Goal: Task Accomplishment & Management: Manage account settings

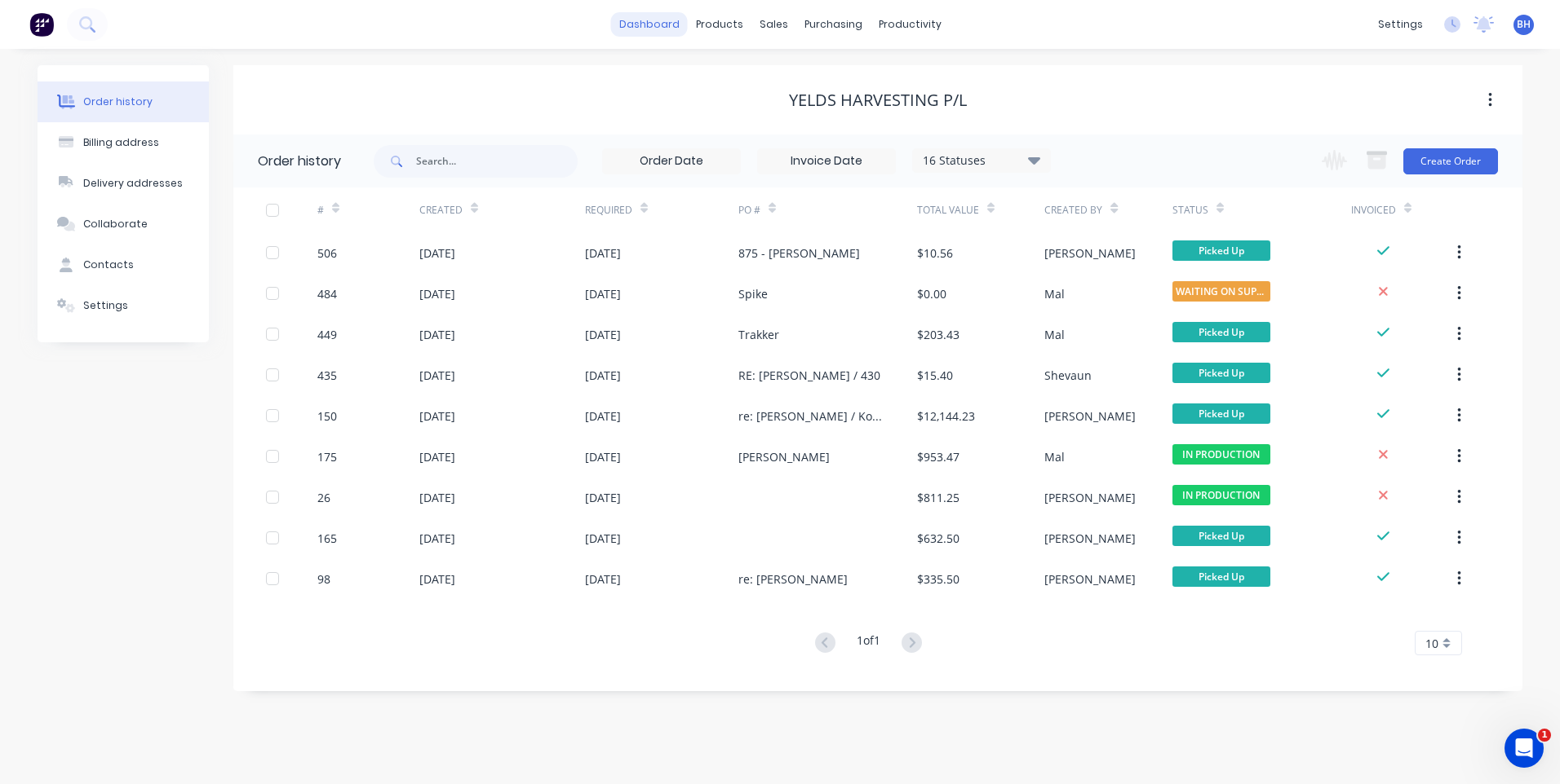
click at [647, 21] on link "dashboard" at bounding box center [648, 24] width 77 height 24
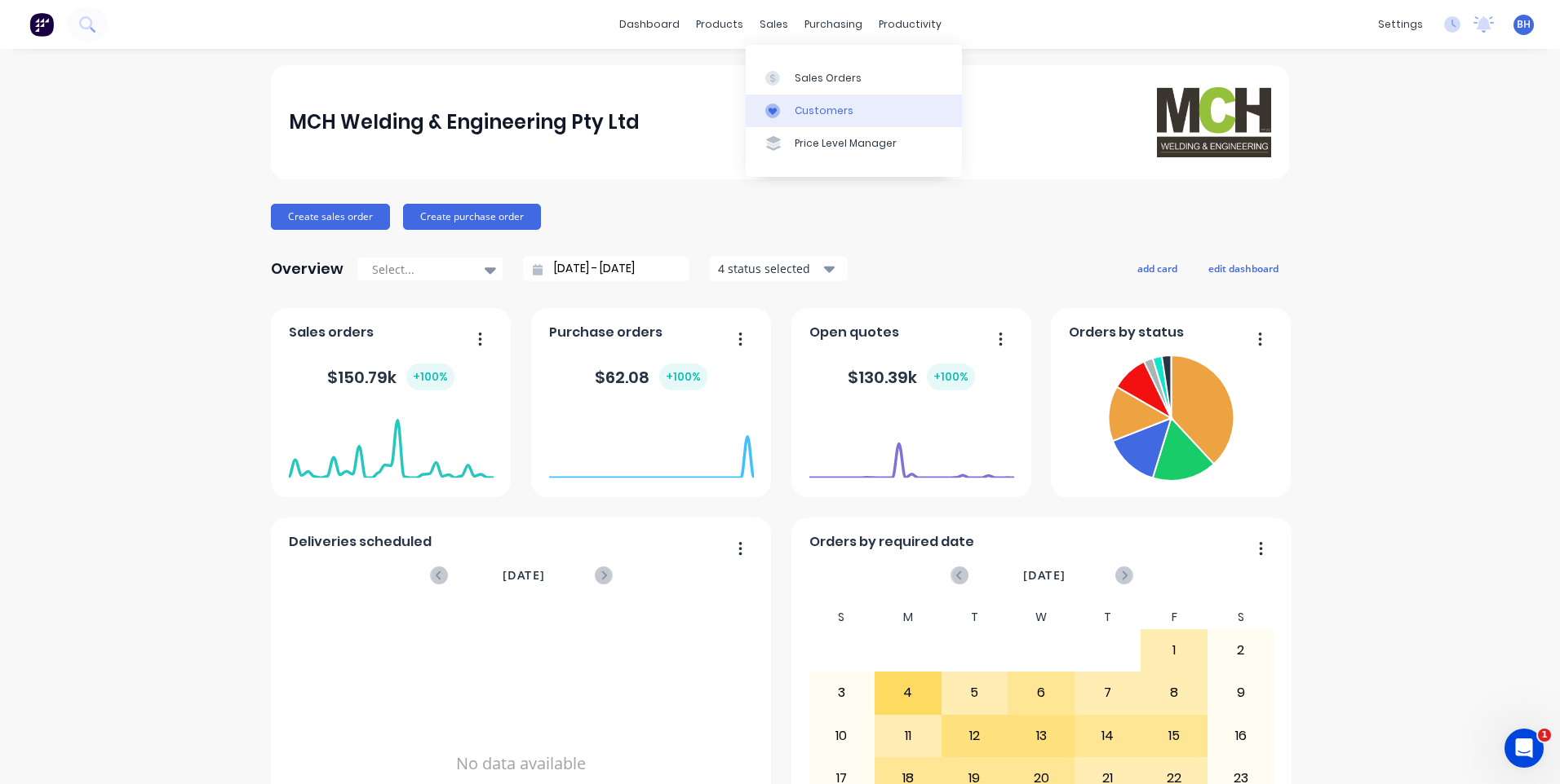
click at [805, 104] on div "Customers" at bounding box center [824, 111] width 59 height 15
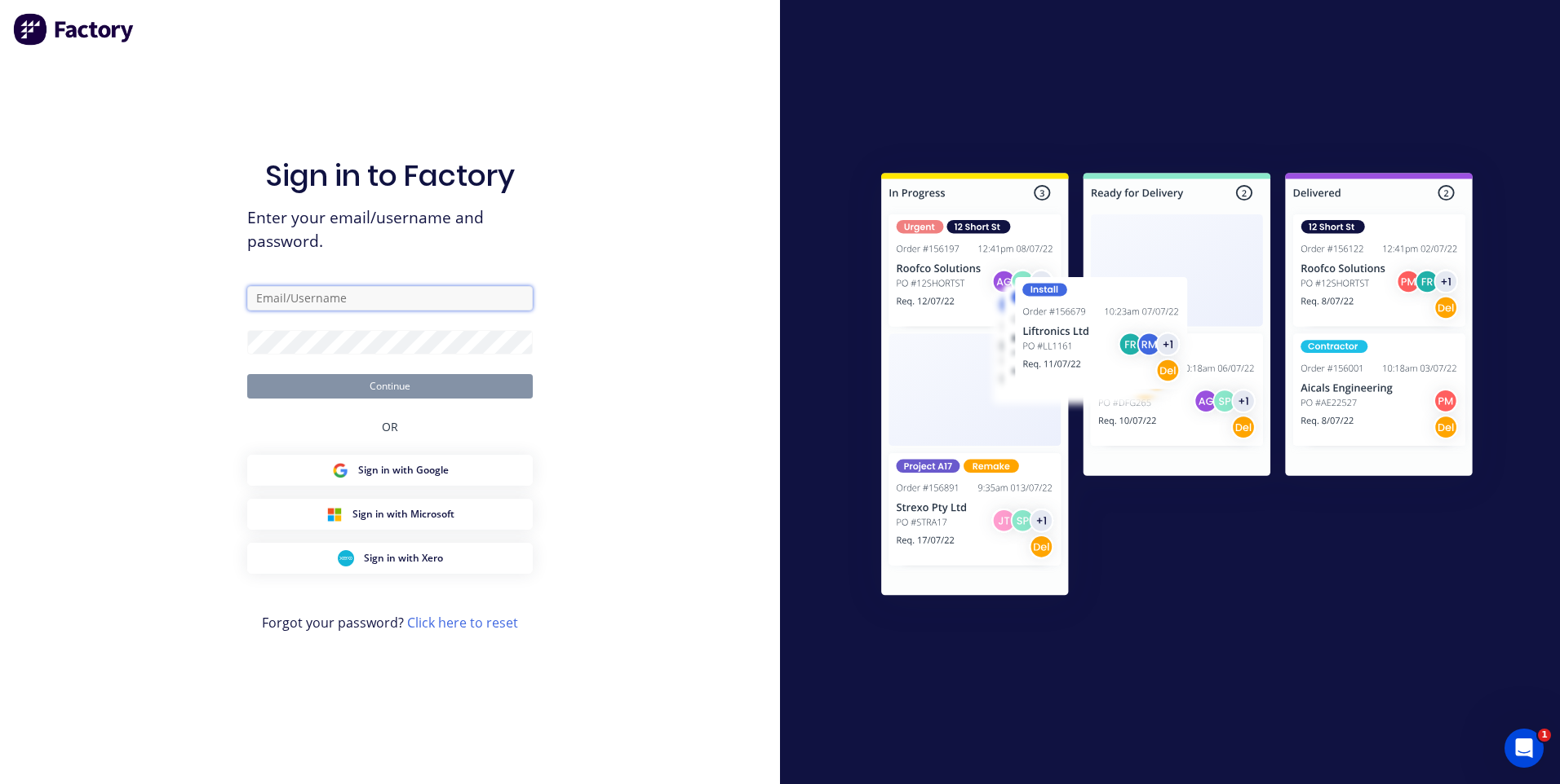
type input "[EMAIL_ADDRESS][DOMAIN_NAME]"
click at [427, 389] on button "Continue" at bounding box center [390, 386] width 285 height 24
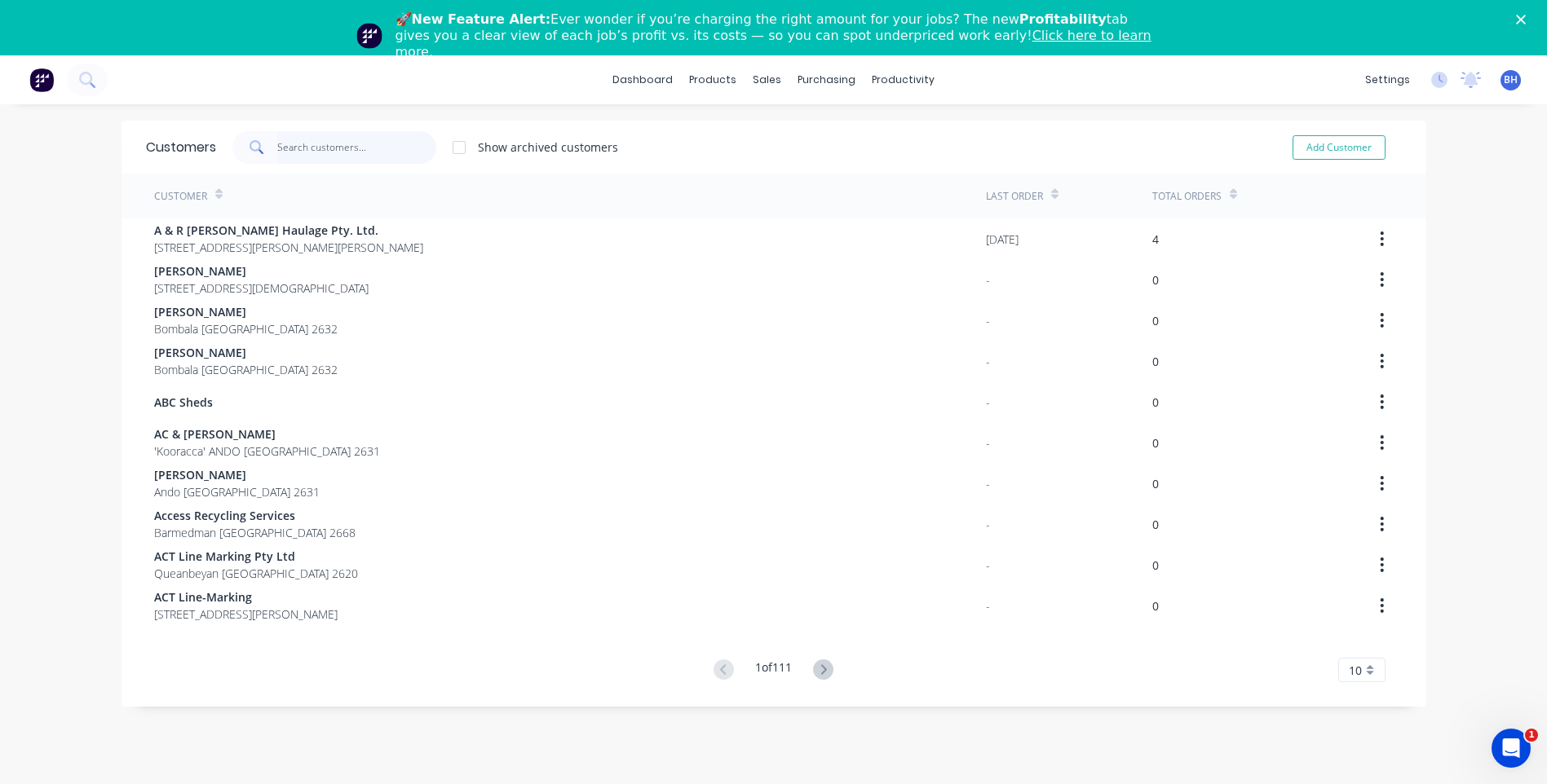
click at [361, 151] on input "text" at bounding box center [357, 147] width 159 height 33
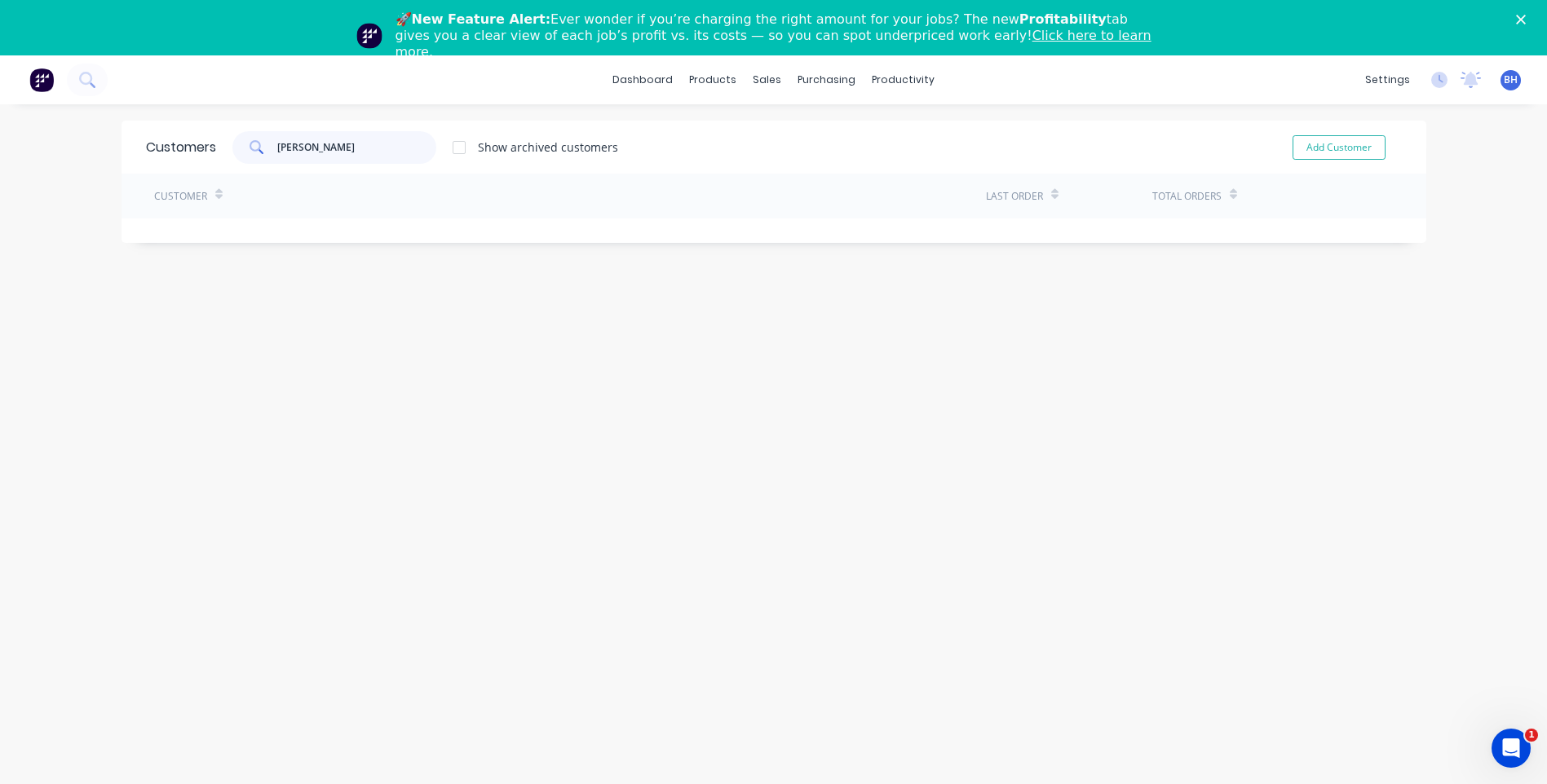
click at [351, 139] on input "[PERSON_NAME]" at bounding box center [357, 147] width 159 height 33
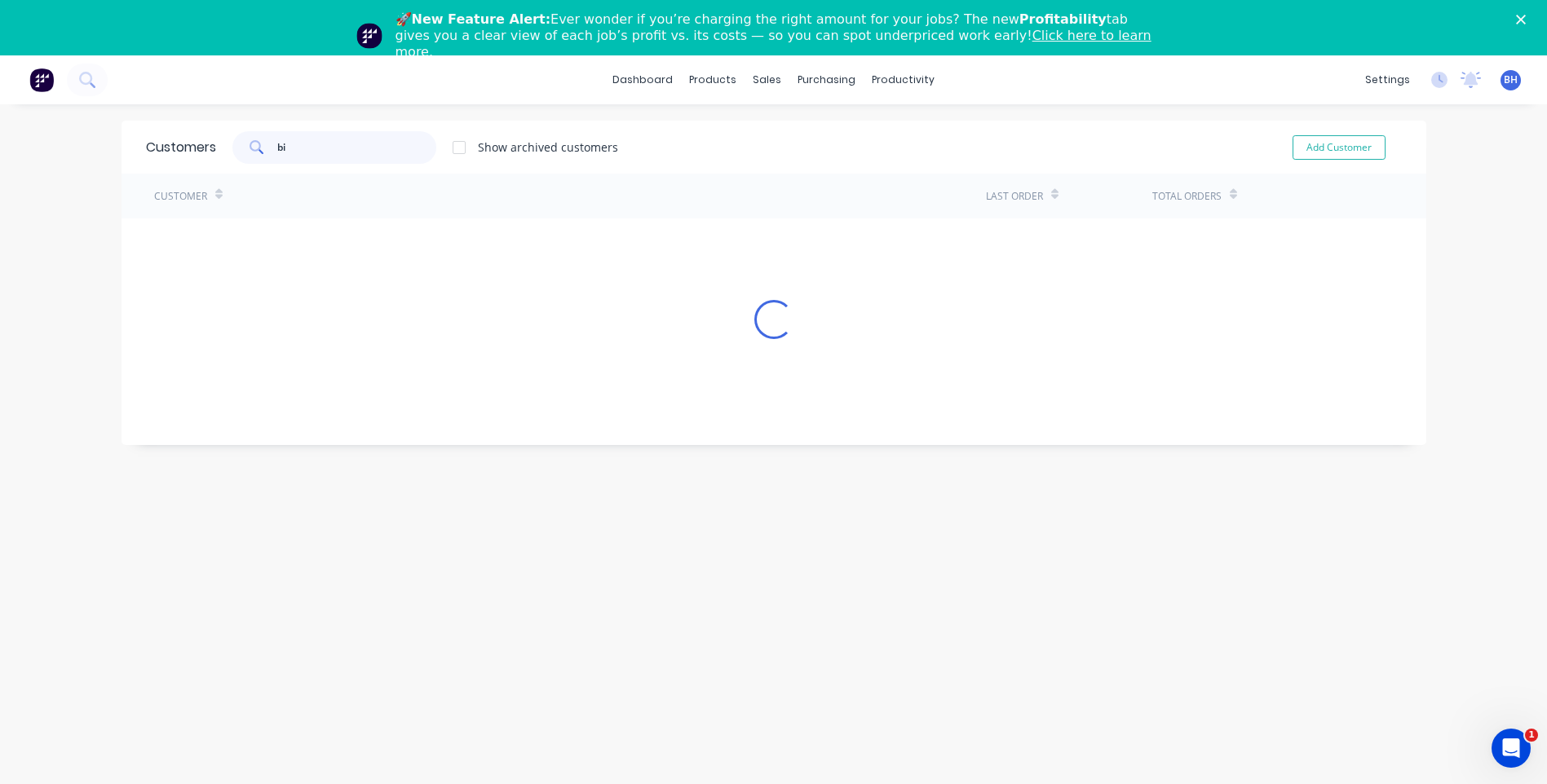
type input "b"
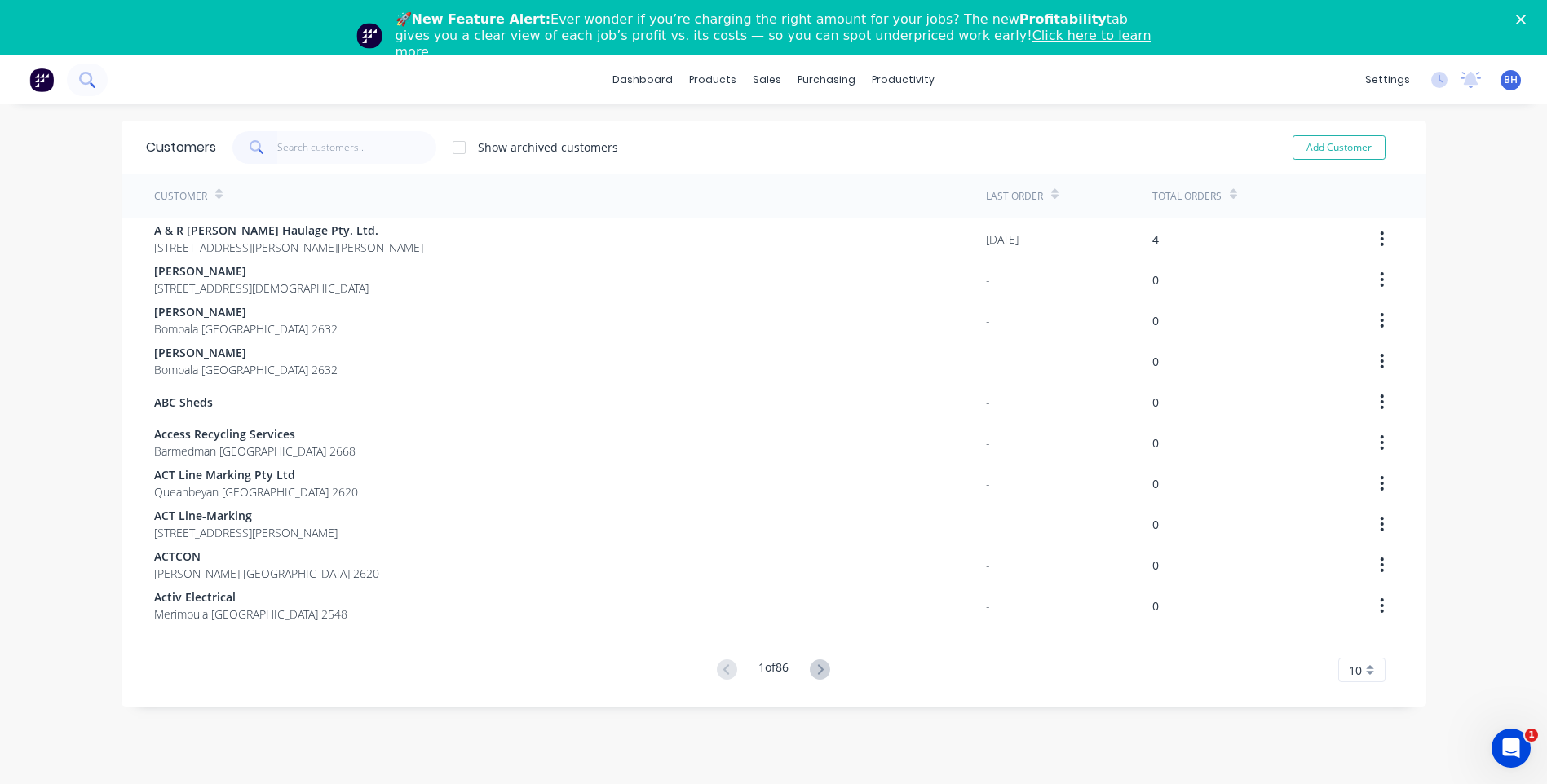
click at [84, 71] on button at bounding box center [87, 81] width 41 height 33
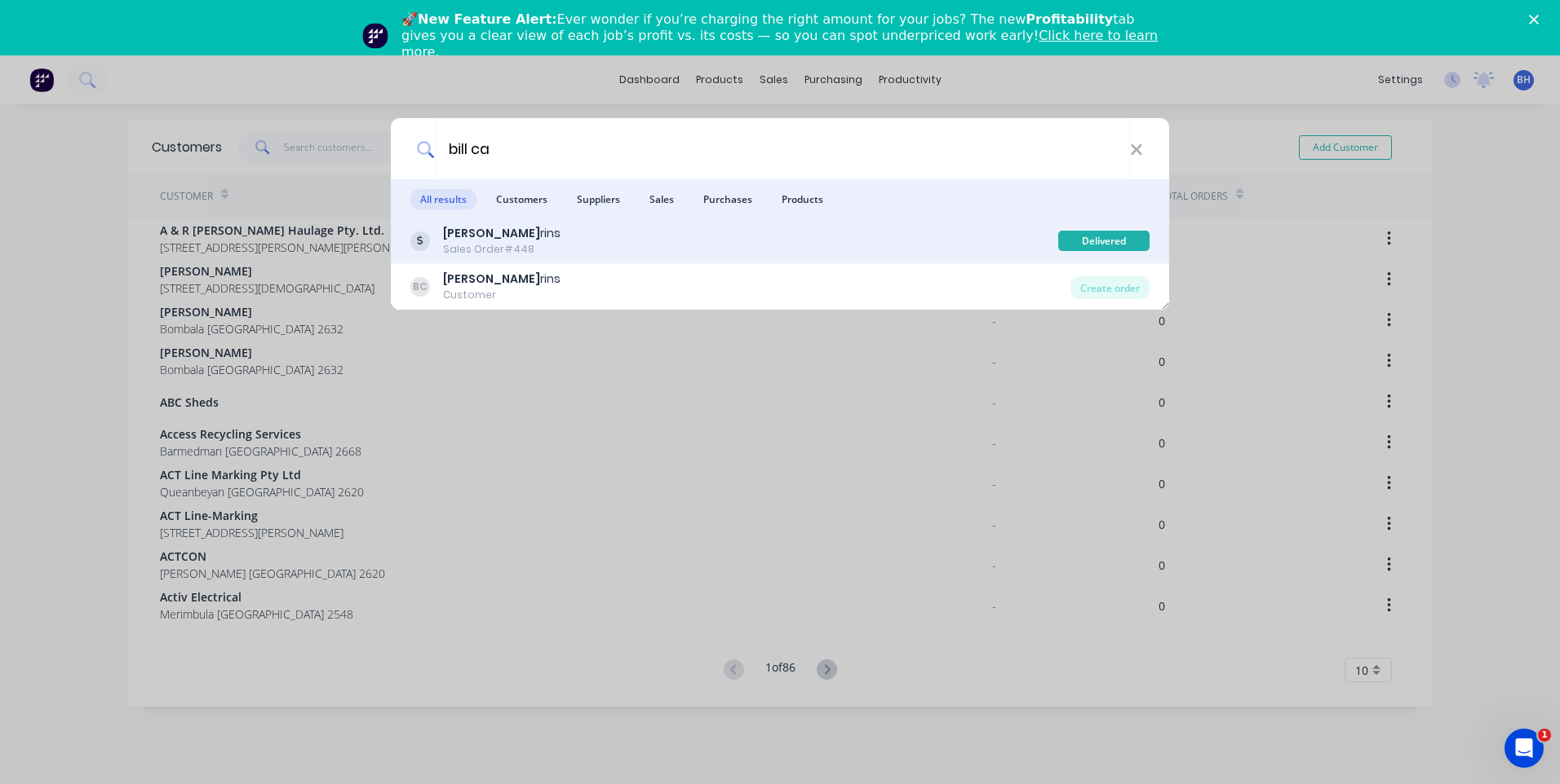
type input "bill ca"
click at [475, 233] on b "[PERSON_NAME]" at bounding box center [491, 233] width 97 height 16
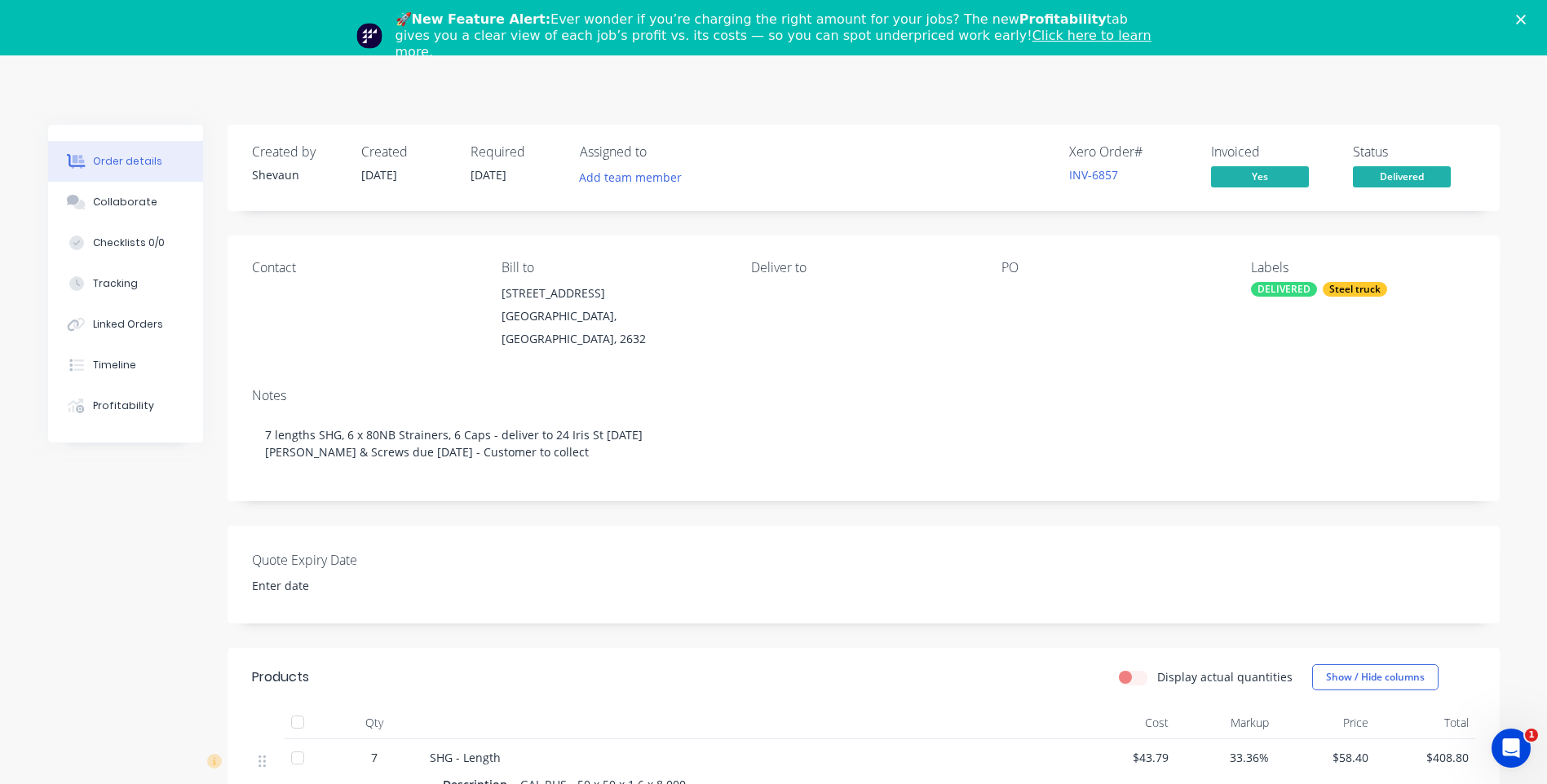
click at [1526, 16] on icon "Close" at bounding box center [1521, 19] width 10 height 10
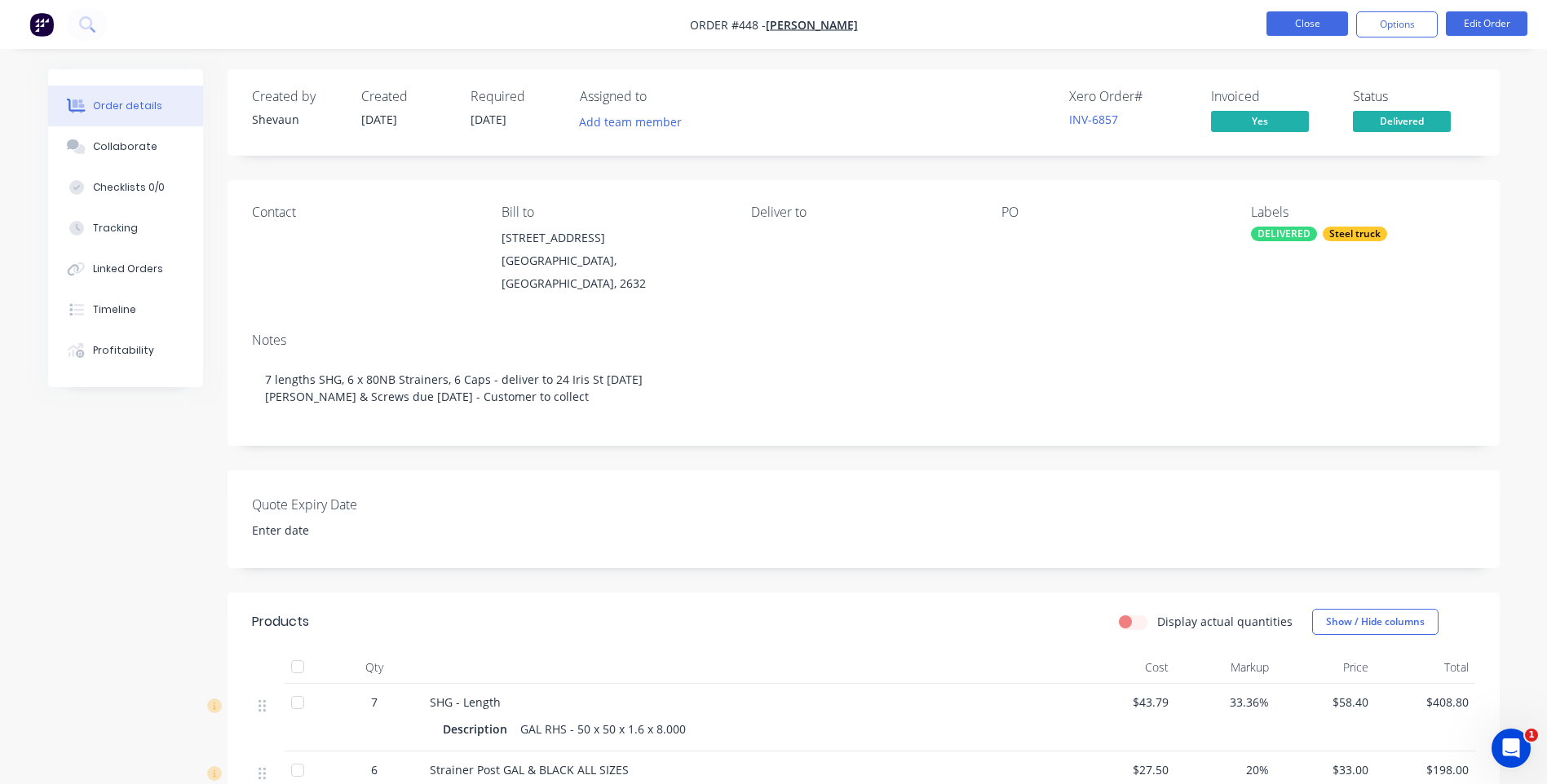
click at [1295, 13] on button "Close" at bounding box center [1307, 23] width 82 height 24
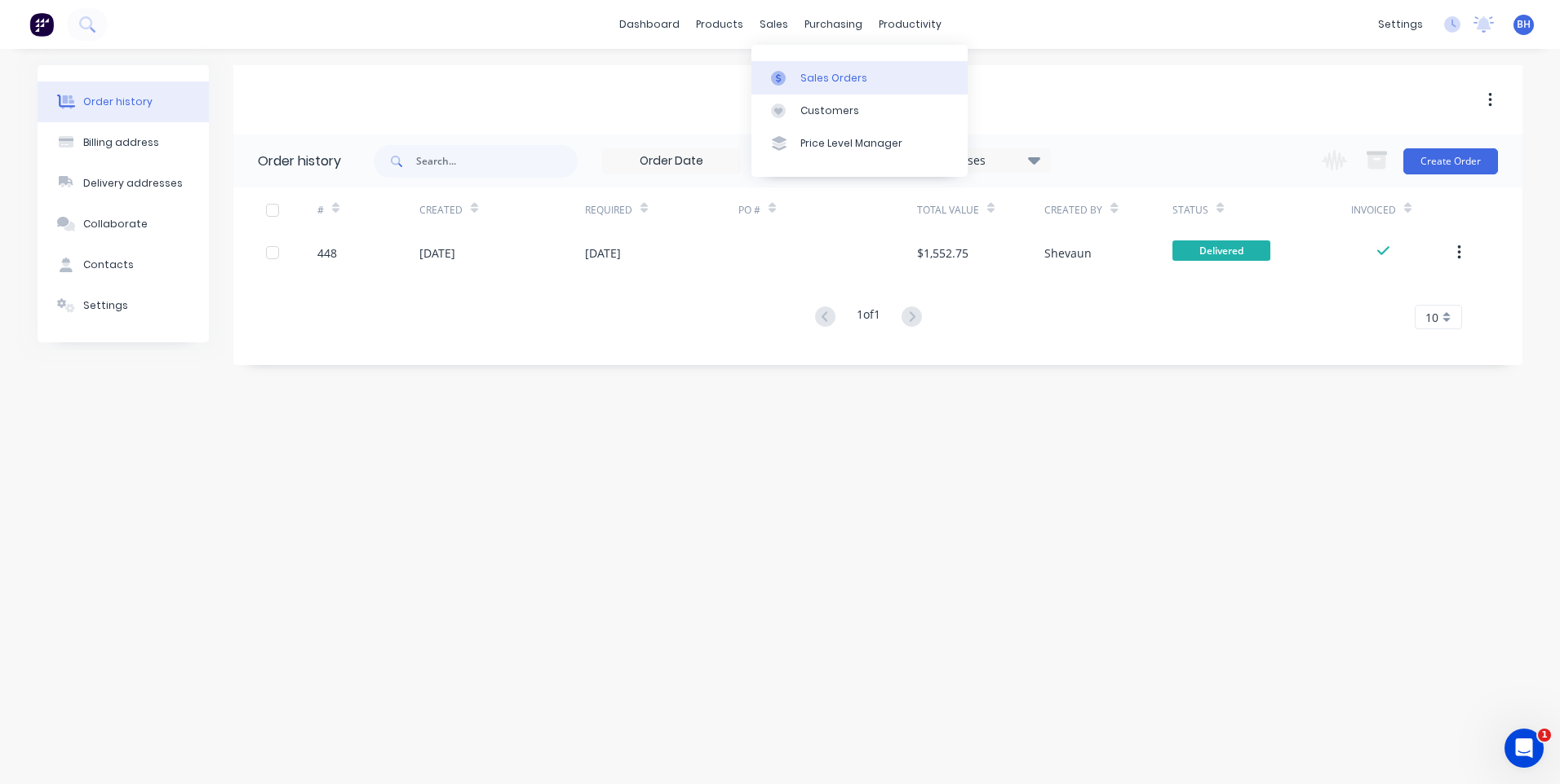
click at [794, 74] on div at bounding box center [782, 78] width 24 height 15
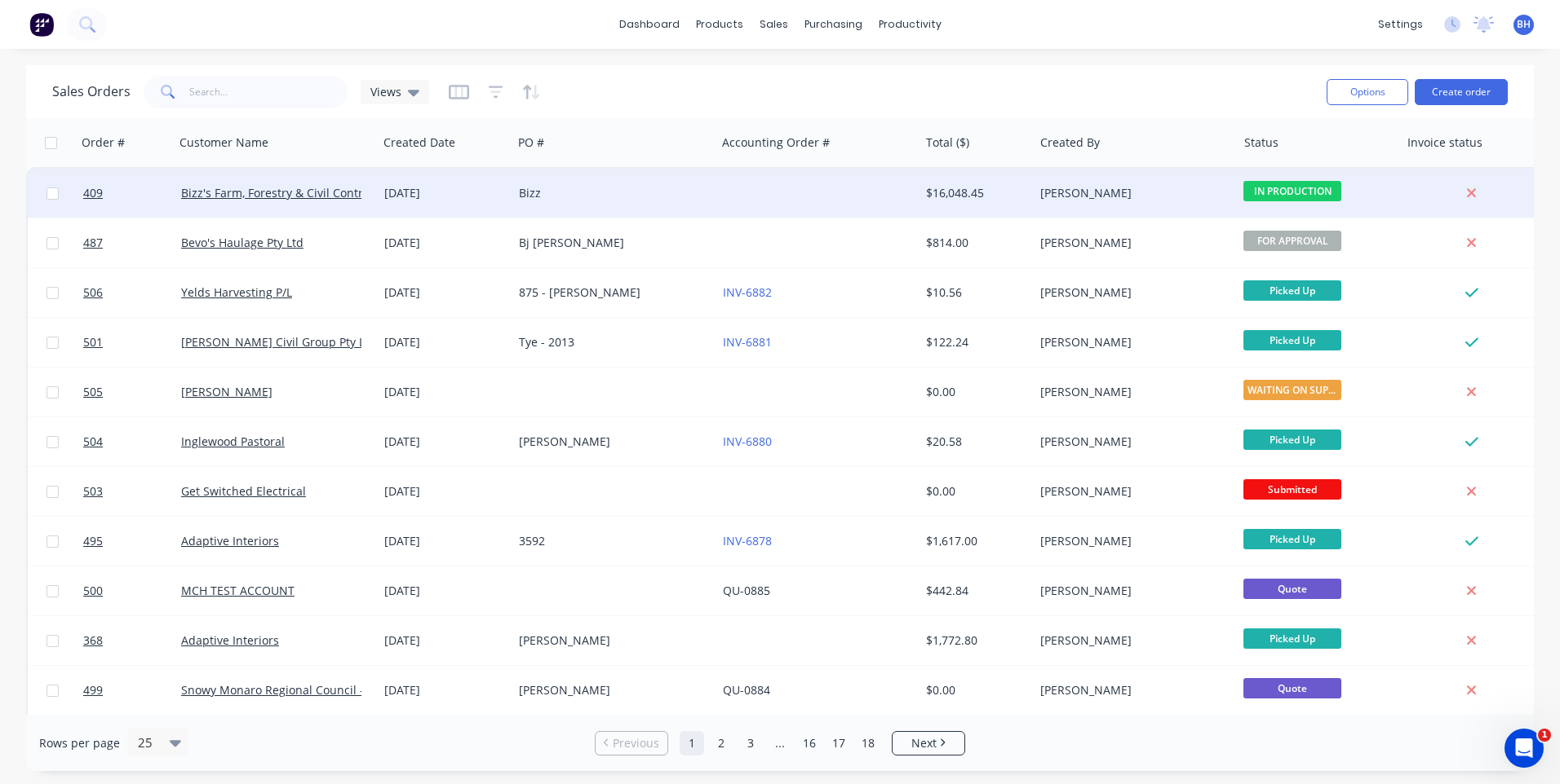
click at [684, 187] on div "Bizz" at bounding box center [609, 193] width 182 height 16
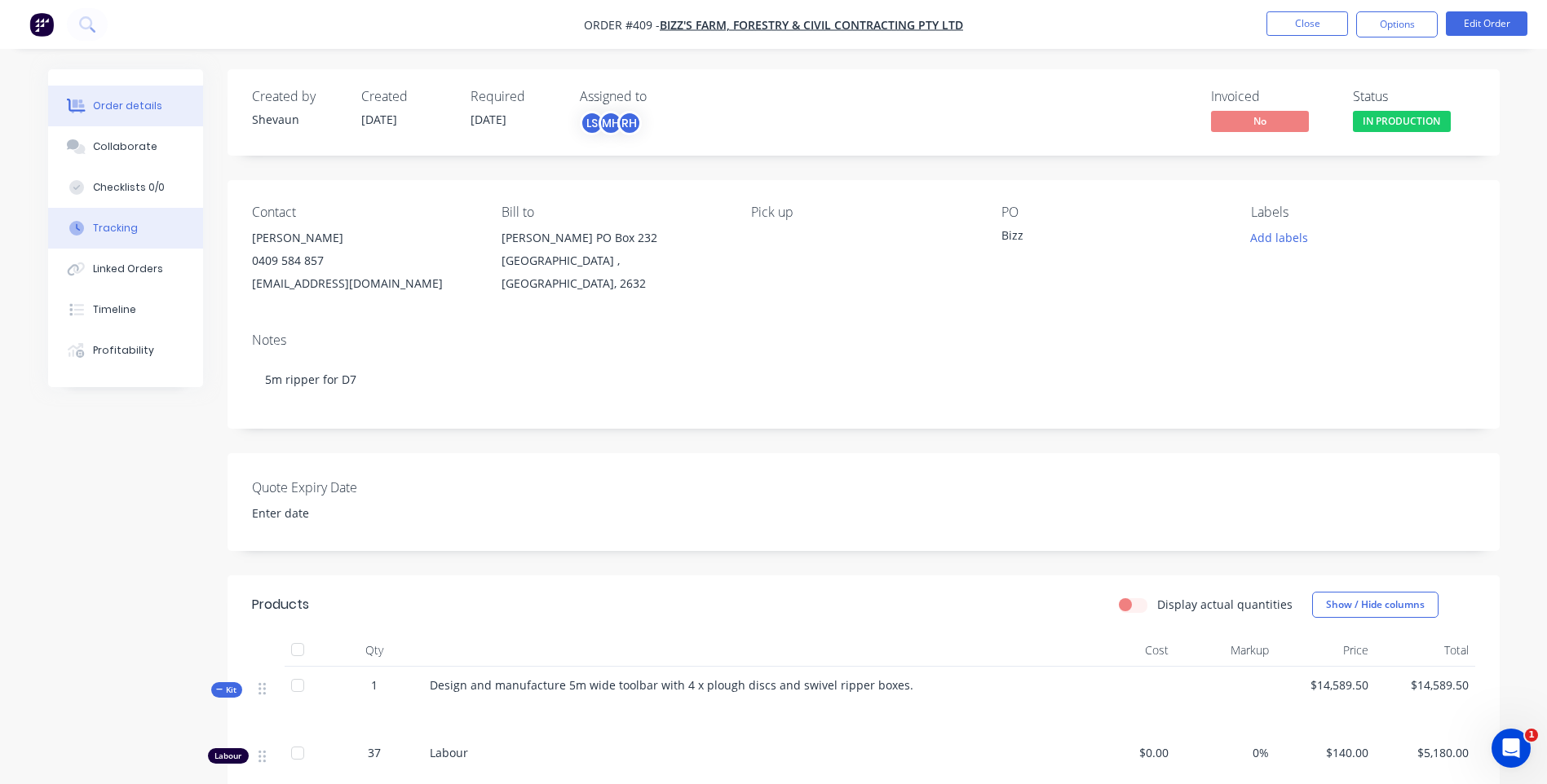
click at [129, 224] on div "Tracking" at bounding box center [115, 228] width 45 height 15
